Goal: Navigation & Orientation: Find specific page/section

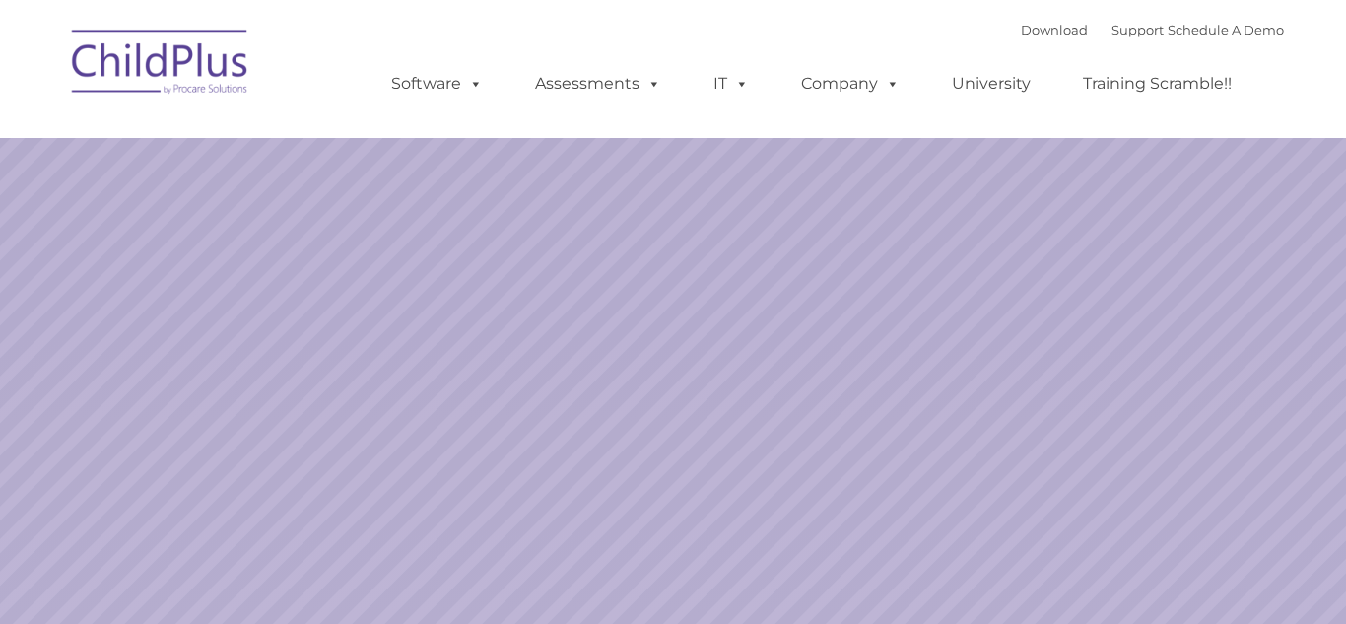
select select "MEDIUM"
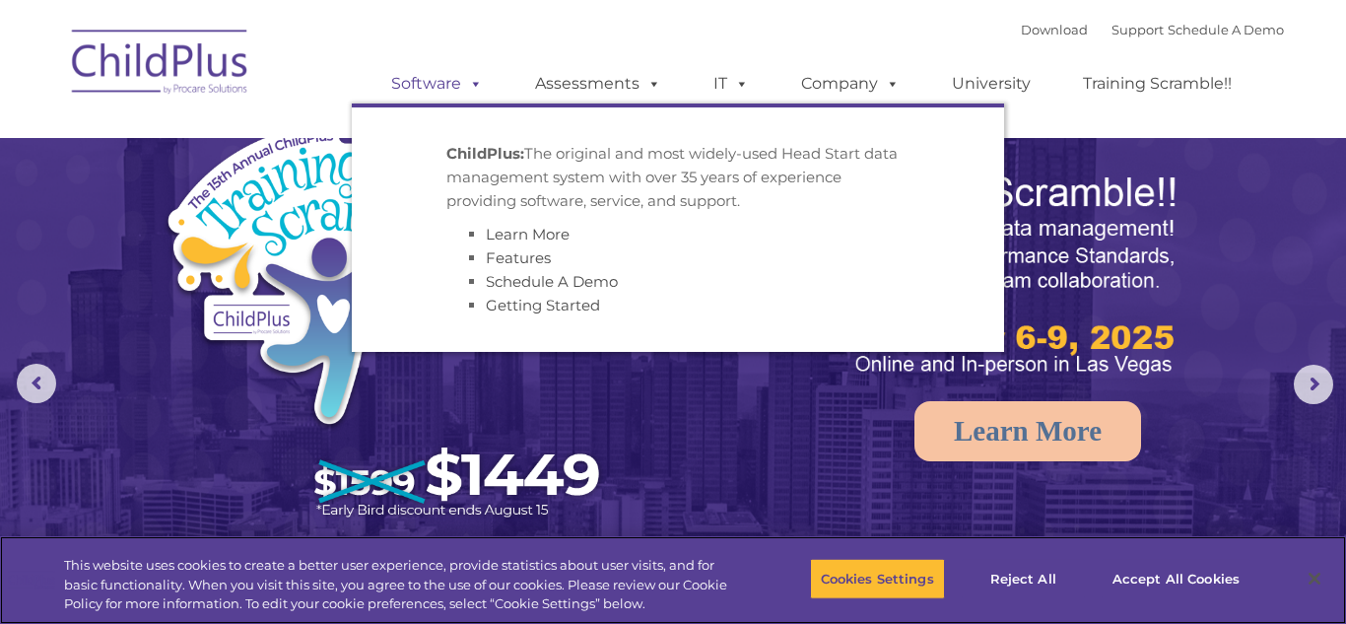
click at [397, 82] on link "Software" at bounding box center [436, 83] width 131 height 39
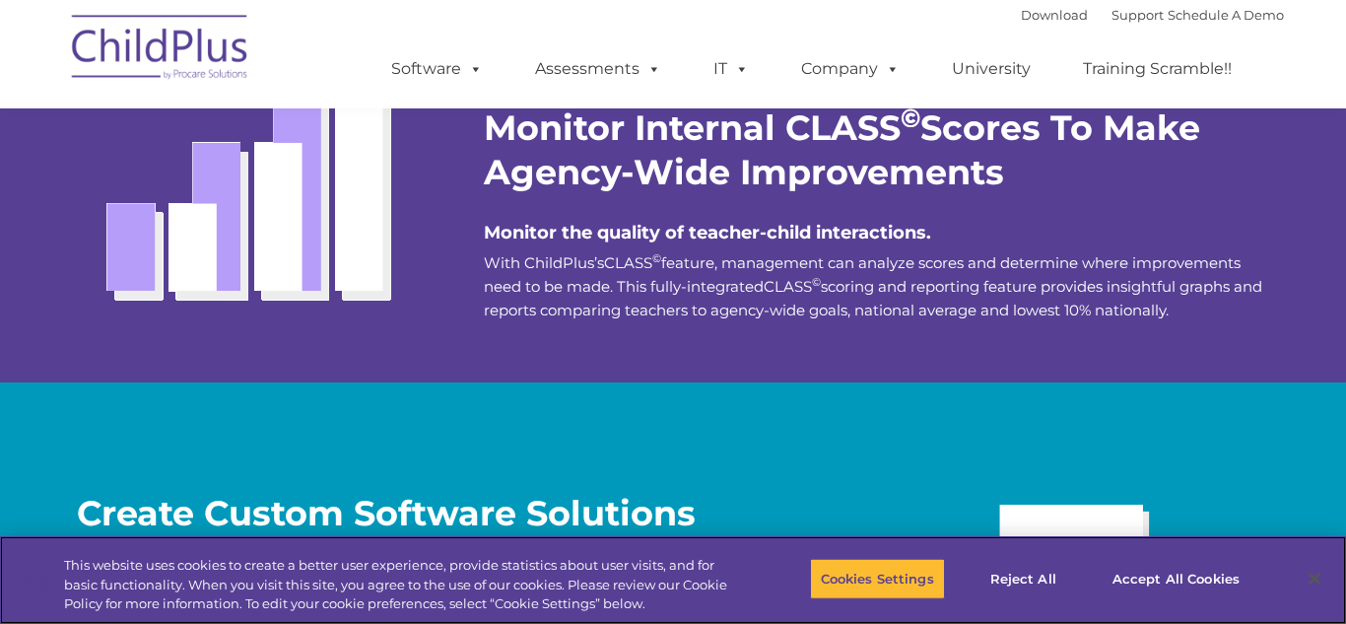
scroll to position [3449, 0]
